Goal: Navigation & Orientation: Find specific page/section

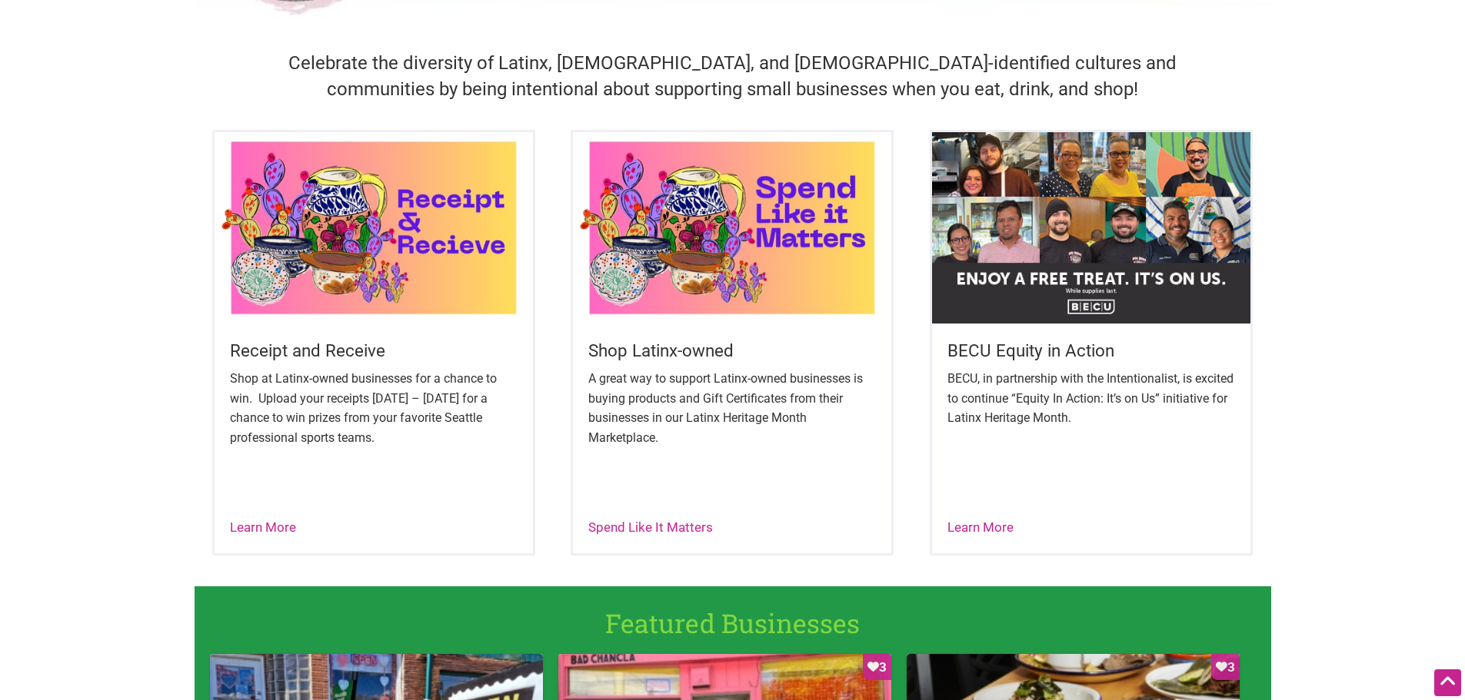
scroll to position [538, 0]
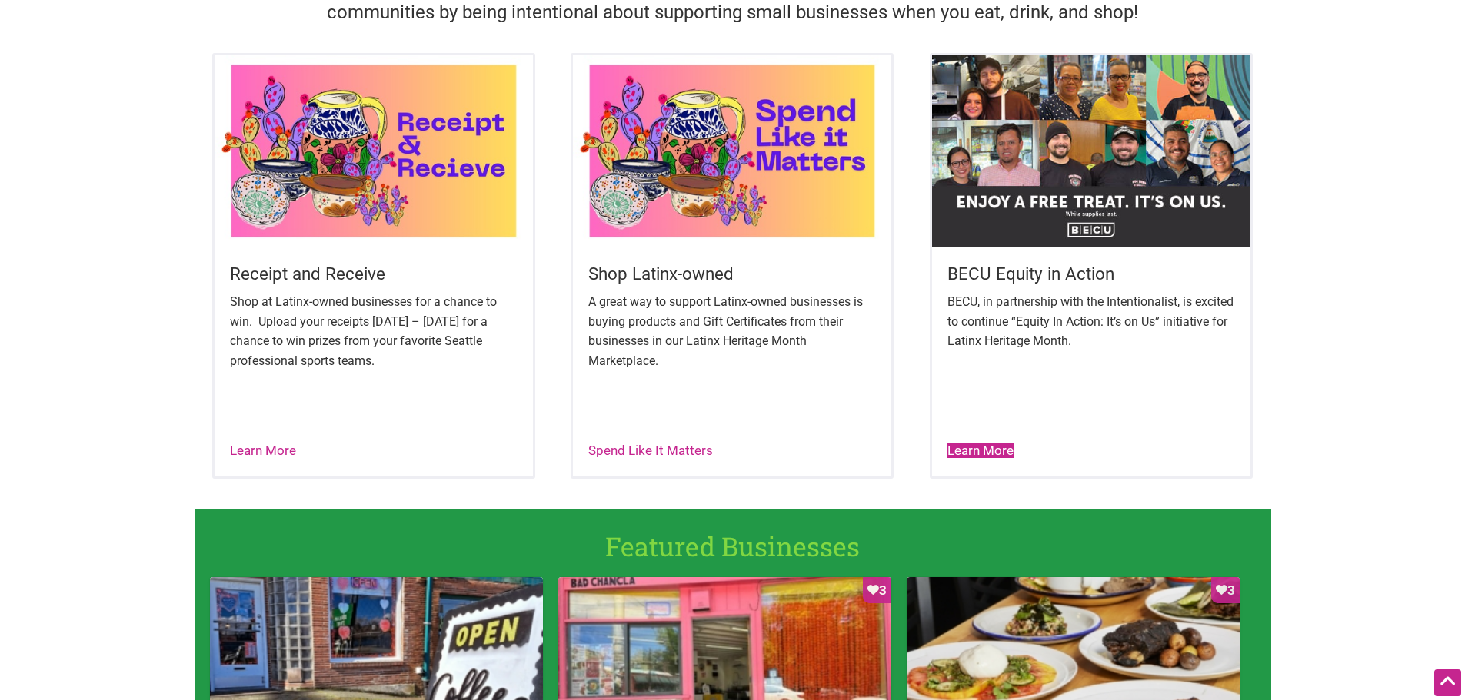
click at [994, 449] on link "Learn More" at bounding box center [980, 450] width 66 height 15
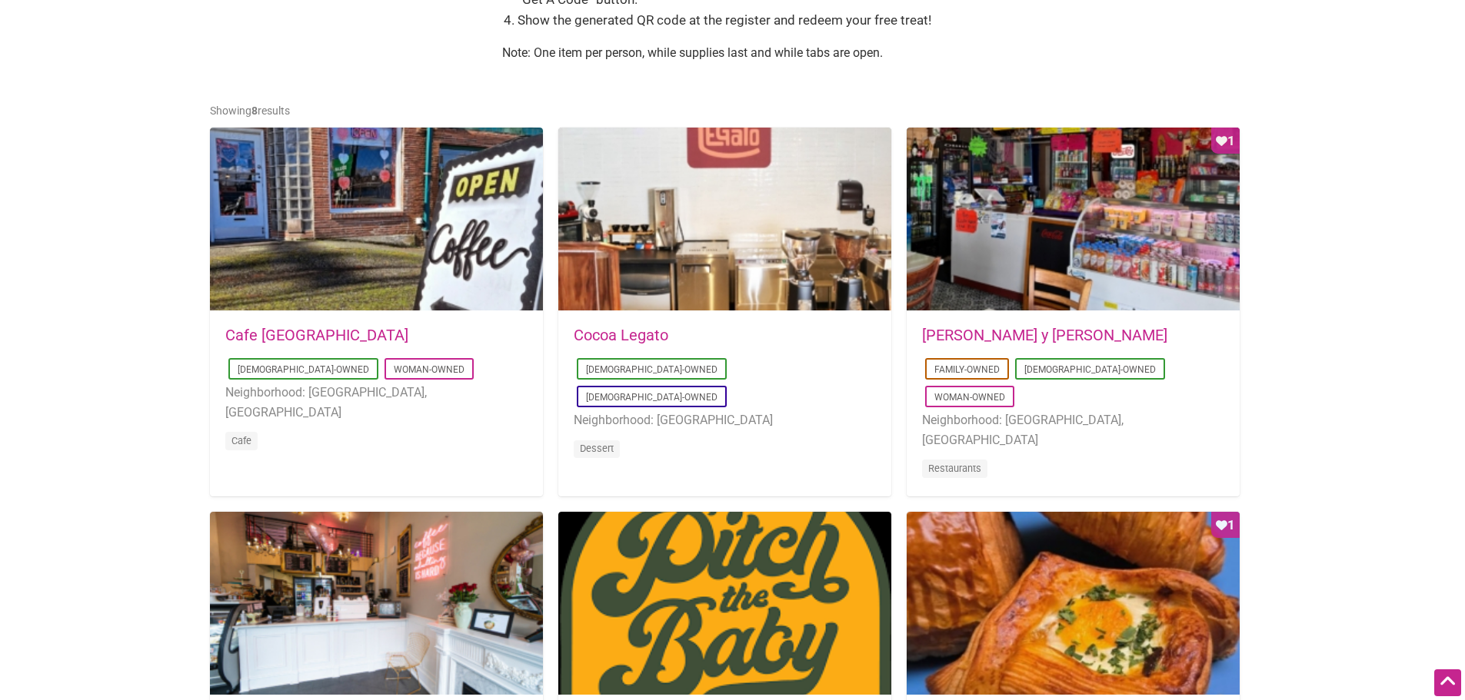
scroll to position [615, 0]
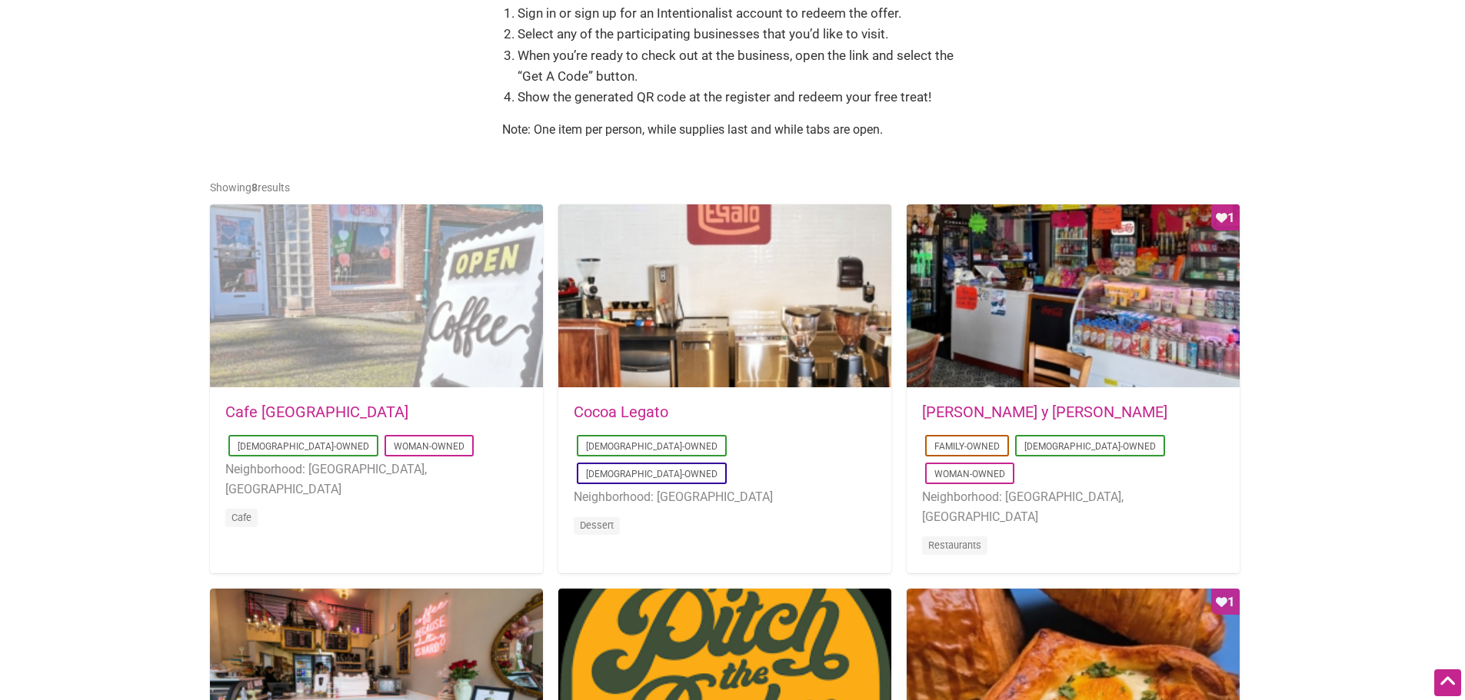
click at [341, 361] on div at bounding box center [376, 296] width 333 height 185
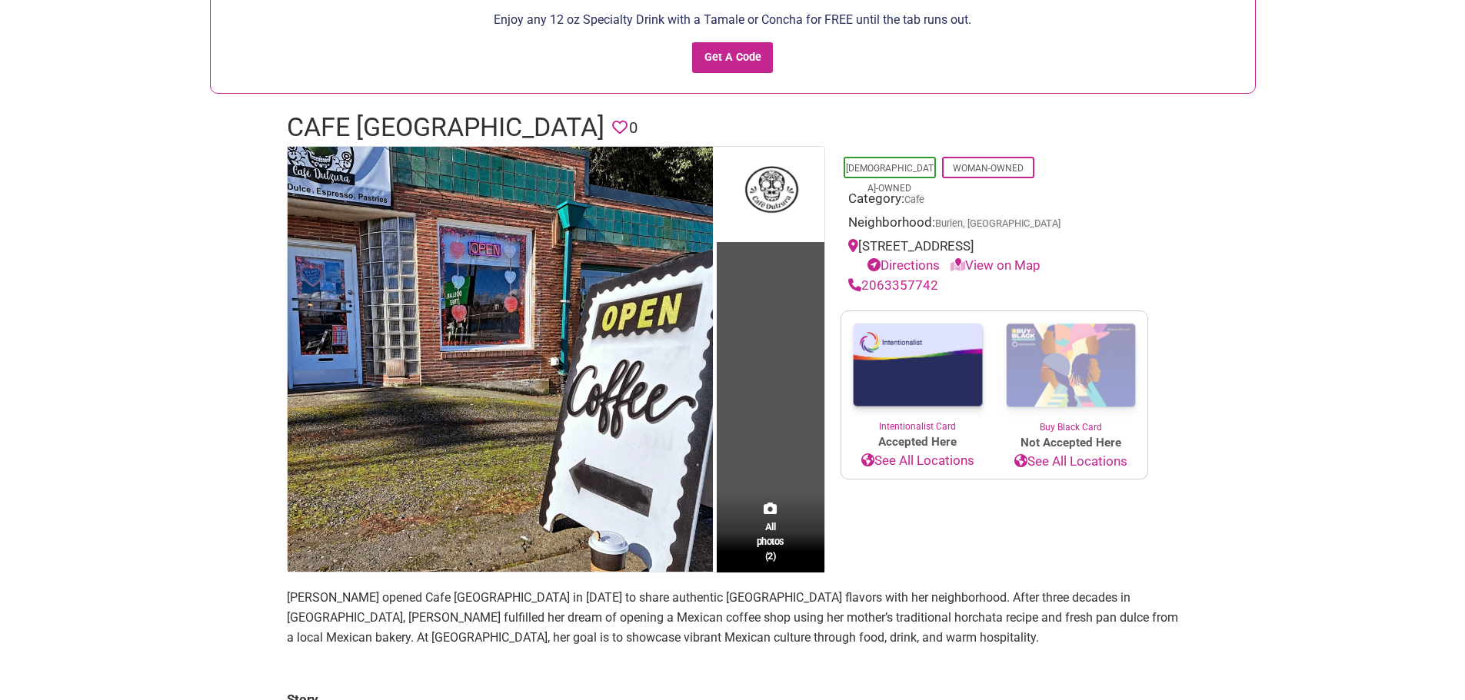
scroll to position [154, 0]
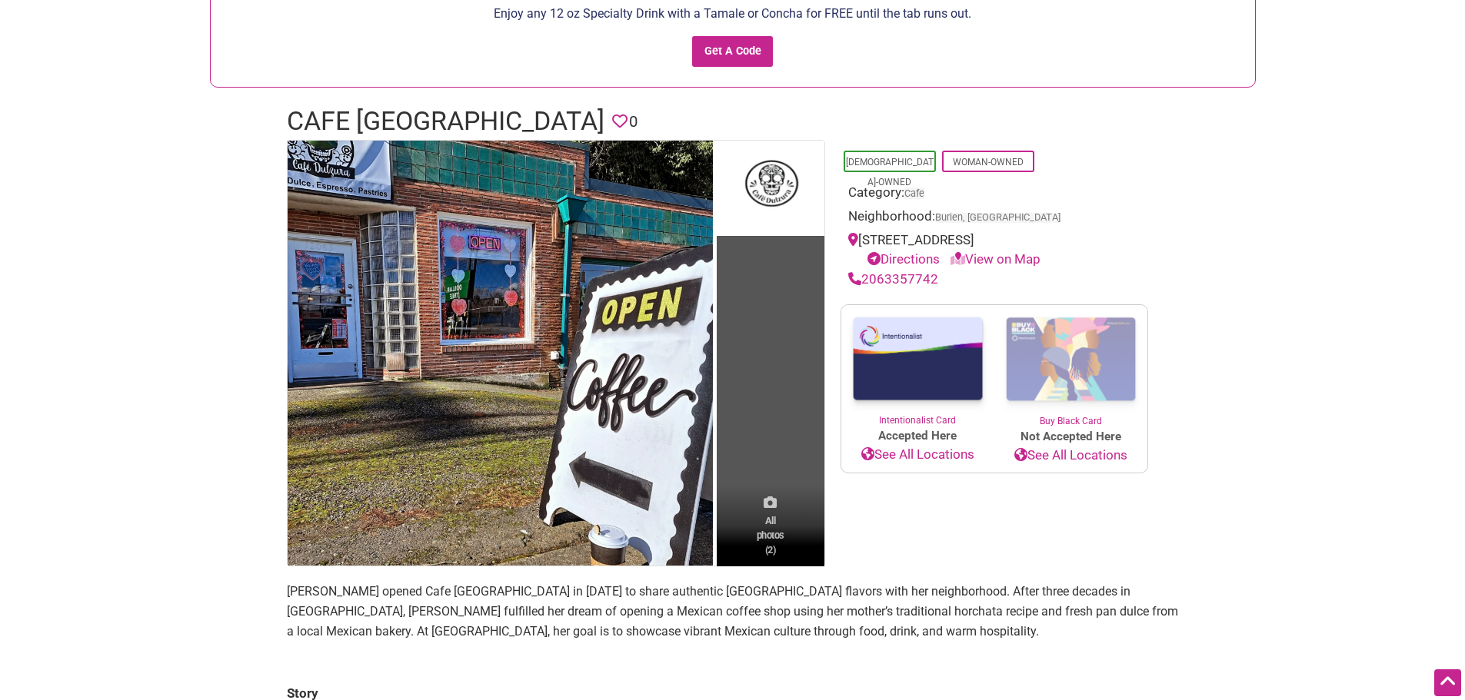
click at [770, 504] on icon at bounding box center [769, 502] width 13 height 13
click at [909, 267] on link "Directions" at bounding box center [903, 258] width 72 height 15
